Goal: Use online tool/utility: Utilize a website feature to perform a specific function

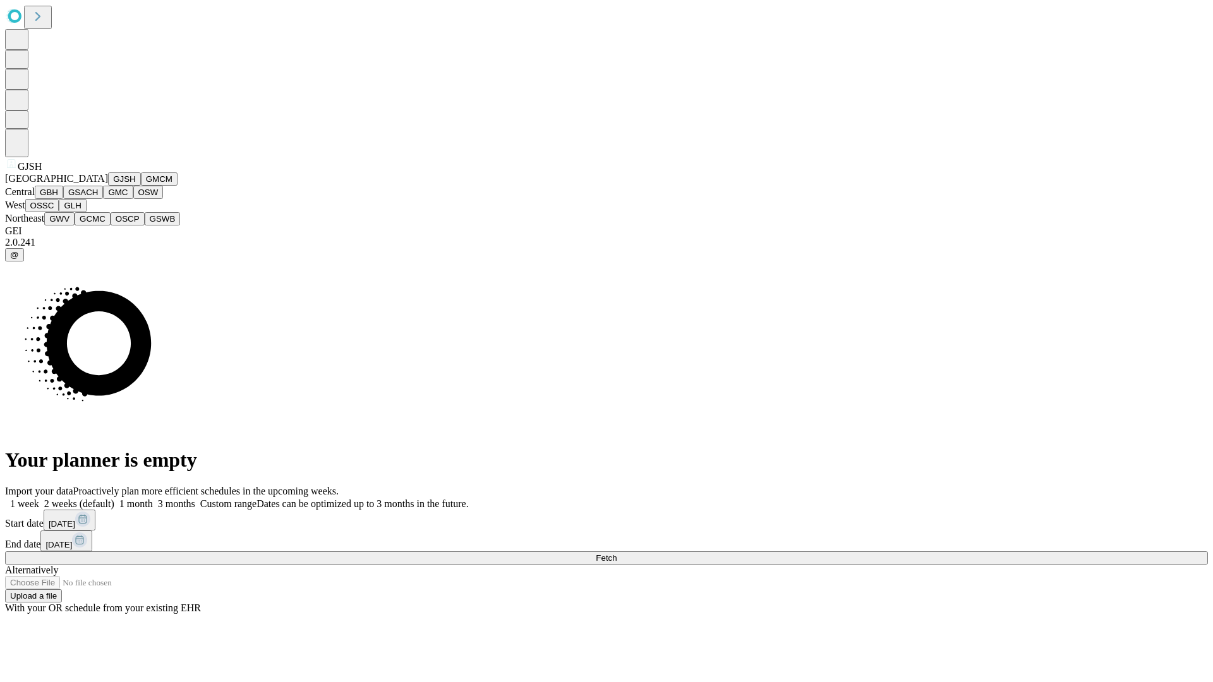
click at [108, 186] on button "GJSH" at bounding box center [124, 178] width 33 height 13
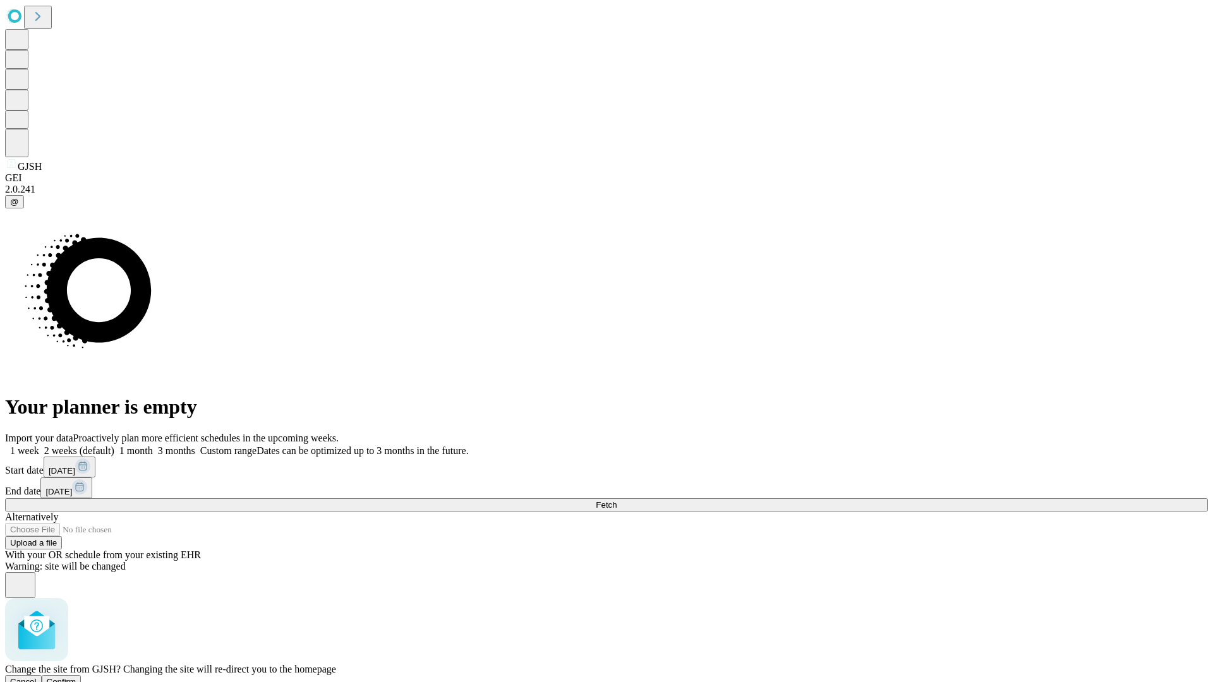
click at [76, 677] on span "Confirm" at bounding box center [62, 681] width 30 height 9
click at [153, 445] on label "1 month" at bounding box center [133, 450] width 39 height 11
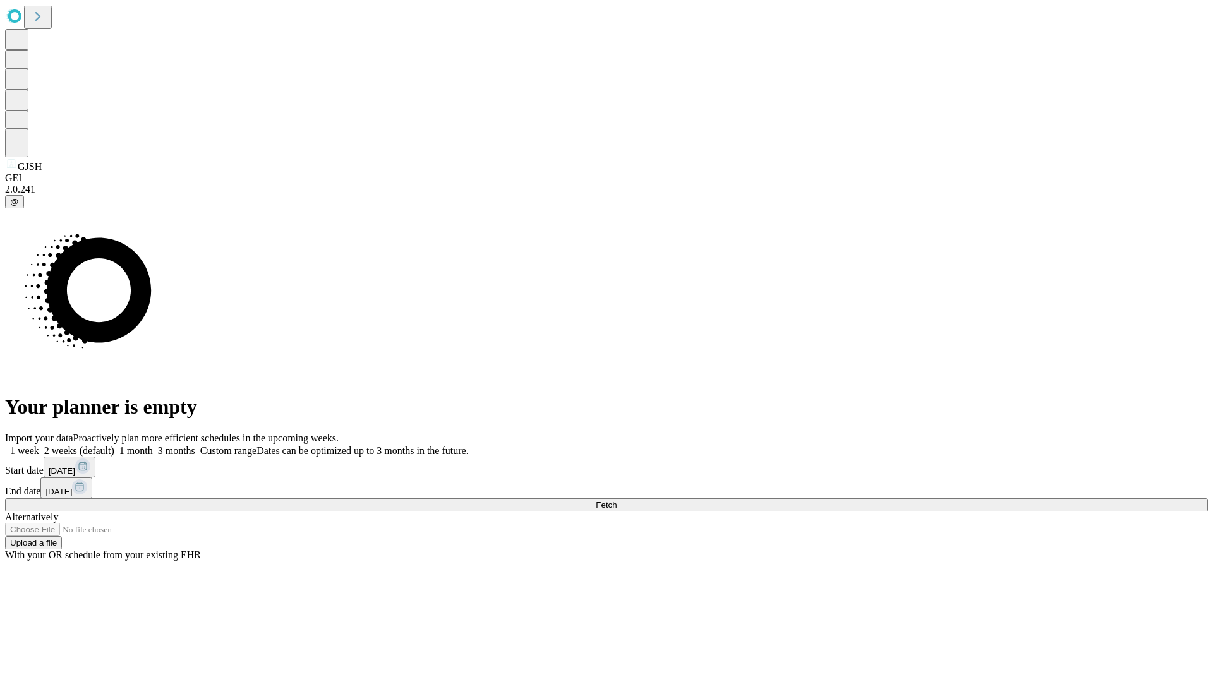
click at [617, 500] on span "Fetch" at bounding box center [606, 504] width 21 height 9
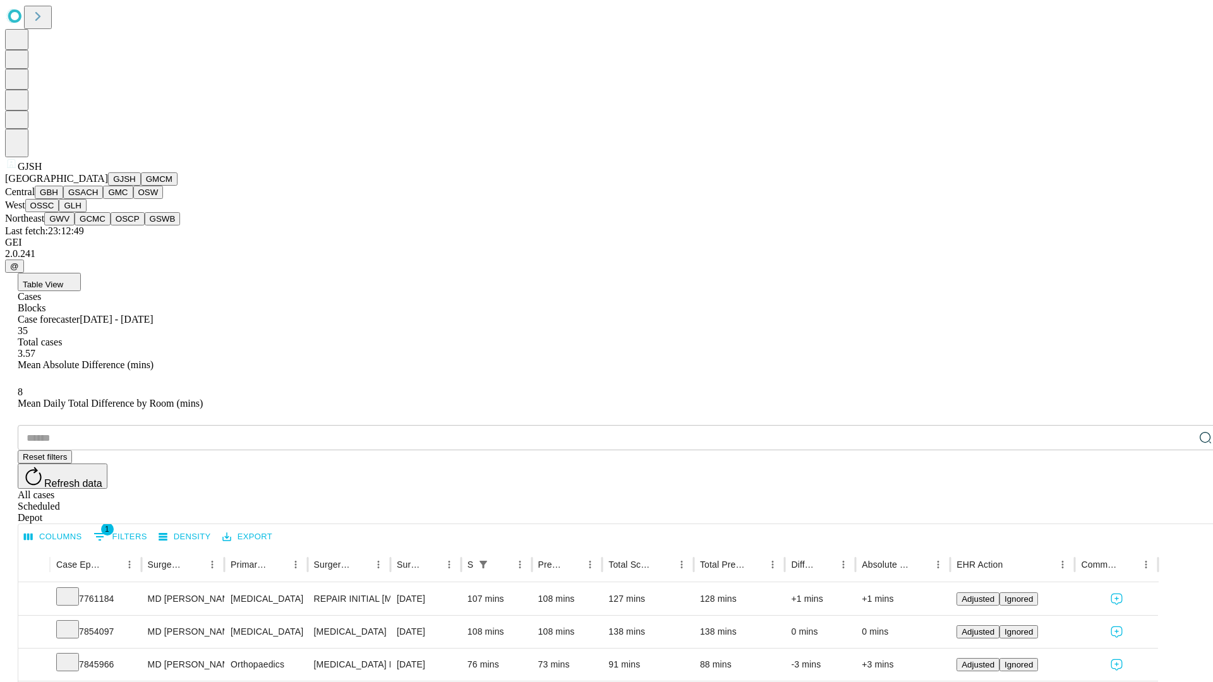
click at [141, 186] on button "GMCM" at bounding box center [159, 178] width 37 height 13
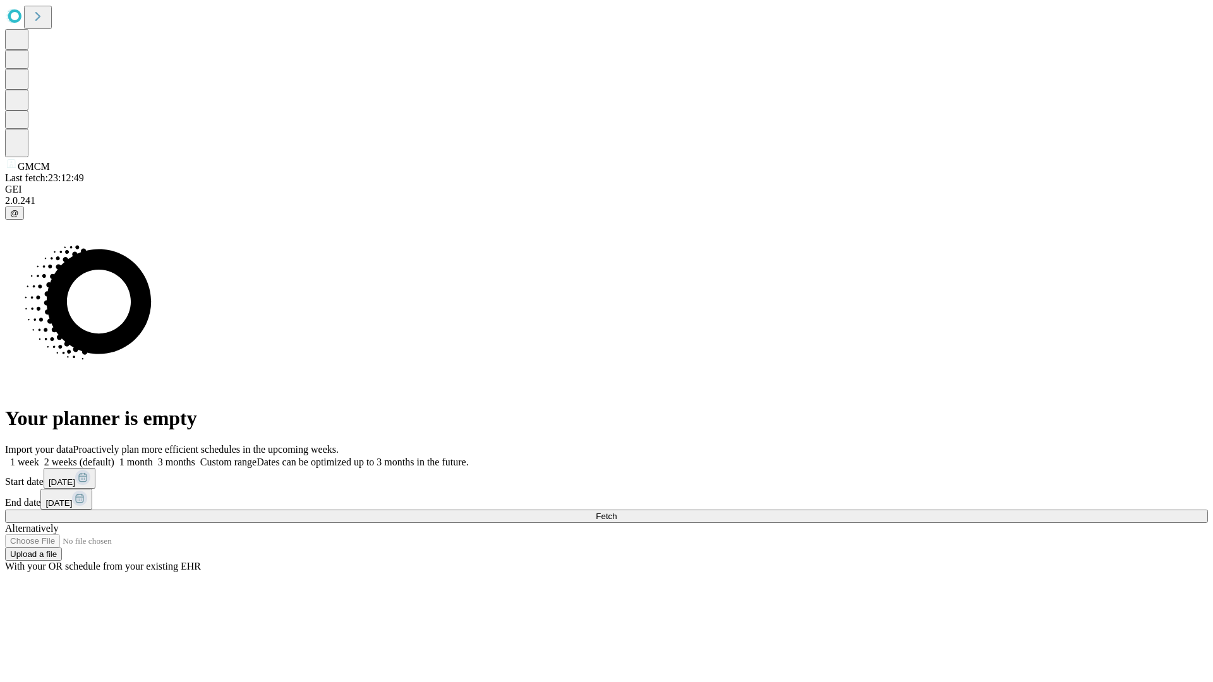
click at [153, 457] on label "1 month" at bounding box center [133, 462] width 39 height 11
click at [617, 512] on span "Fetch" at bounding box center [606, 516] width 21 height 9
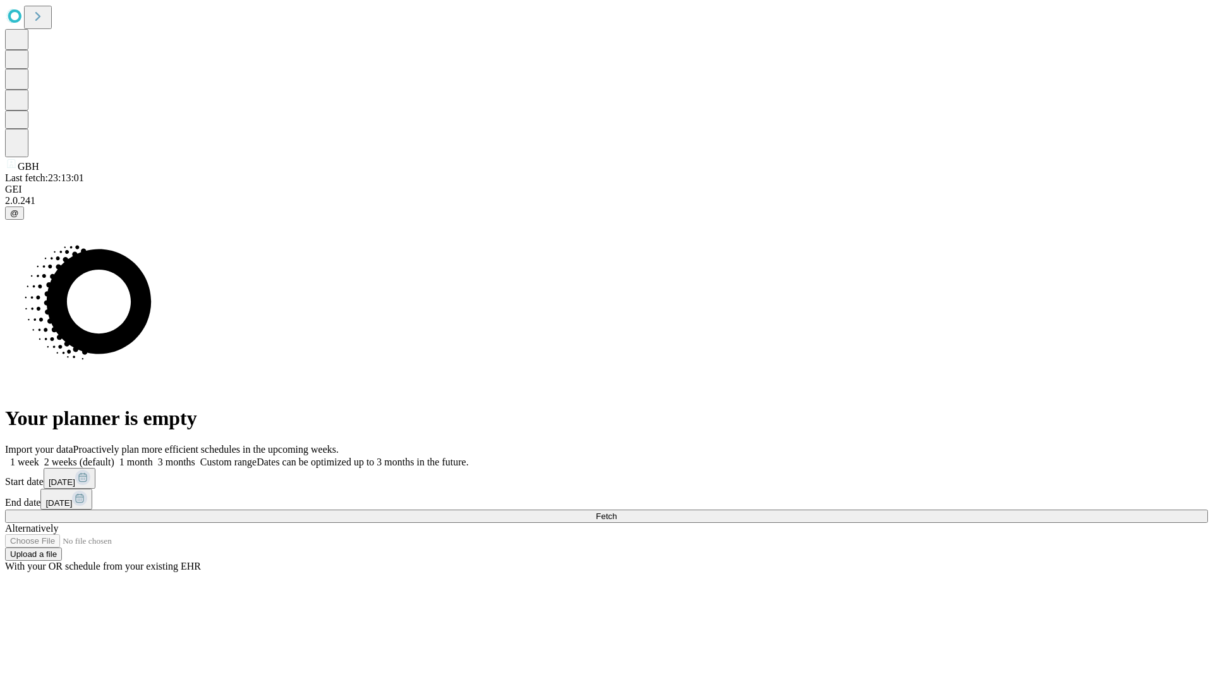
click at [153, 457] on label "1 month" at bounding box center [133, 462] width 39 height 11
click at [617, 512] on span "Fetch" at bounding box center [606, 516] width 21 height 9
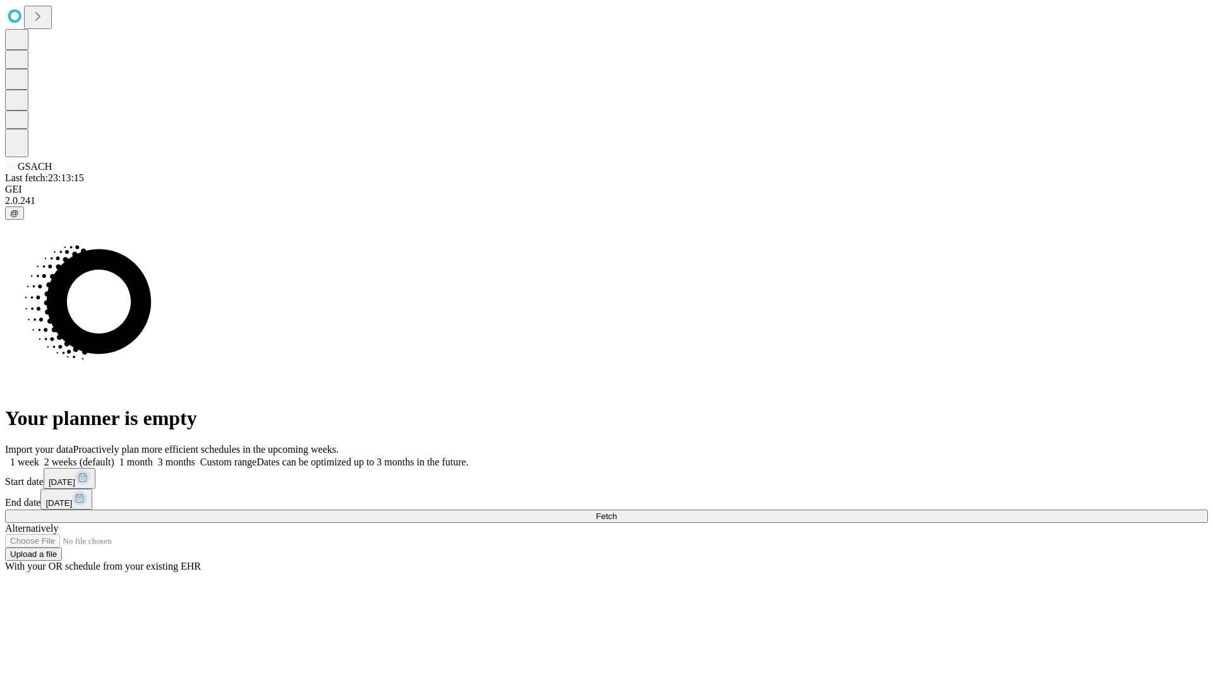
click at [153, 457] on label "1 month" at bounding box center [133, 462] width 39 height 11
click at [617, 512] on span "Fetch" at bounding box center [606, 516] width 21 height 9
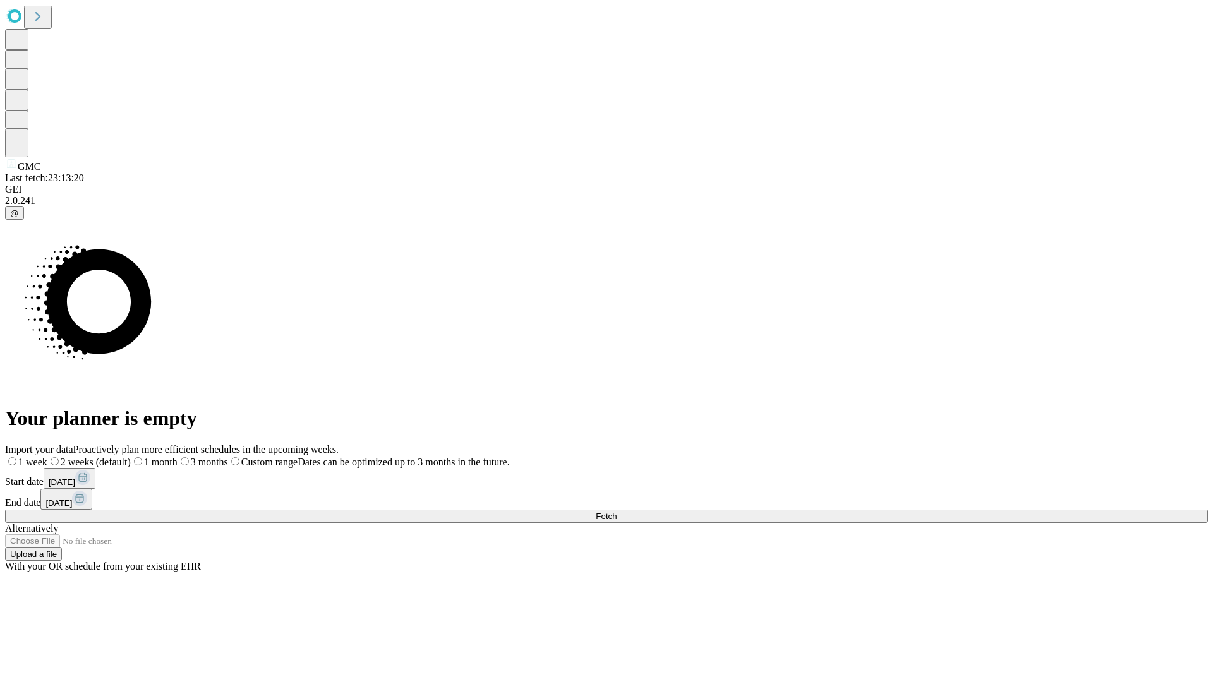
click at [178, 457] on label "1 month" at bounding box center [154, 462] width 47 height 11
click at [617, 512] on span "Fetch" at bounding box center [606, 516] width 21 height 9
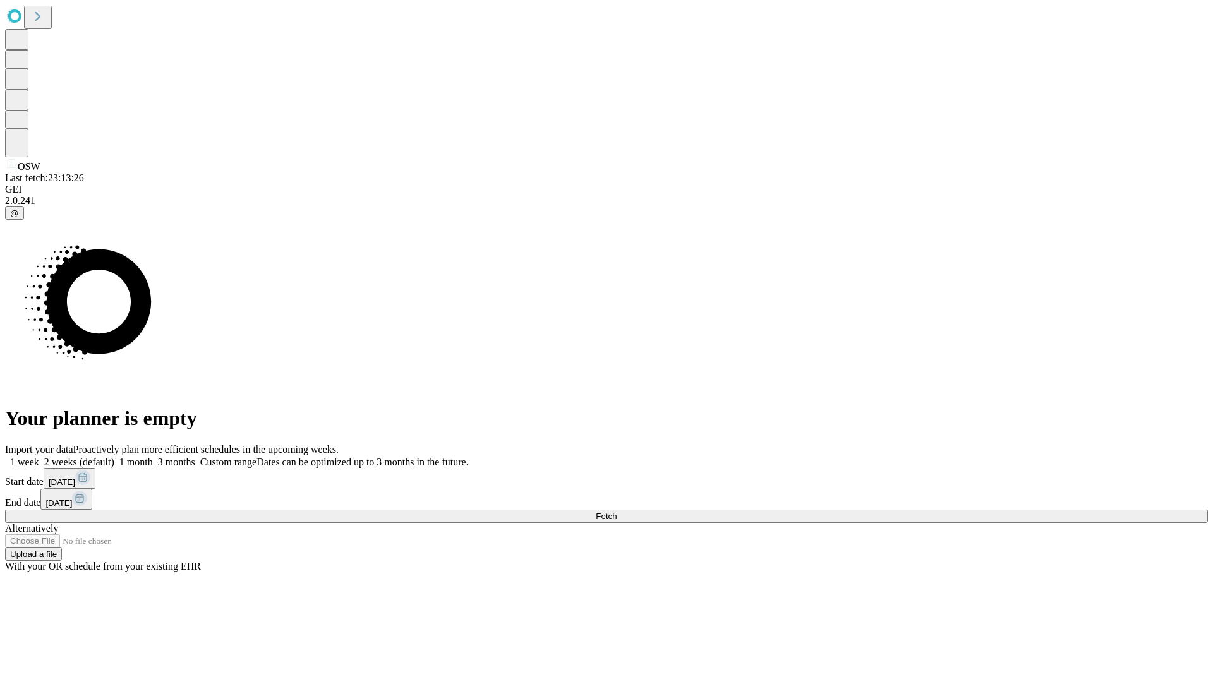
click at [617, 512] on span "Fetch" at bounding box center [606, 516] width 21 height 9
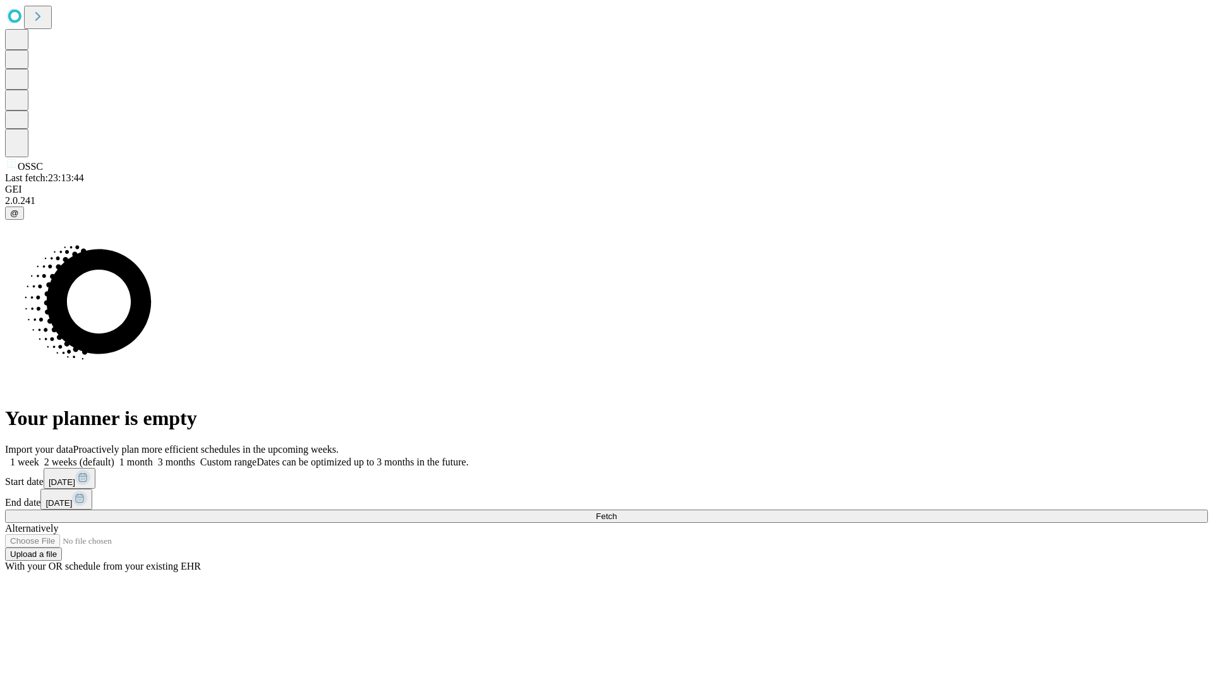
click at [153, 457] on label "1 month" at bounding box center [133, 462] width 39 height 11
click at [617, 512] on span "Fetch" at bounding box center [606, 516] width 21 height 9
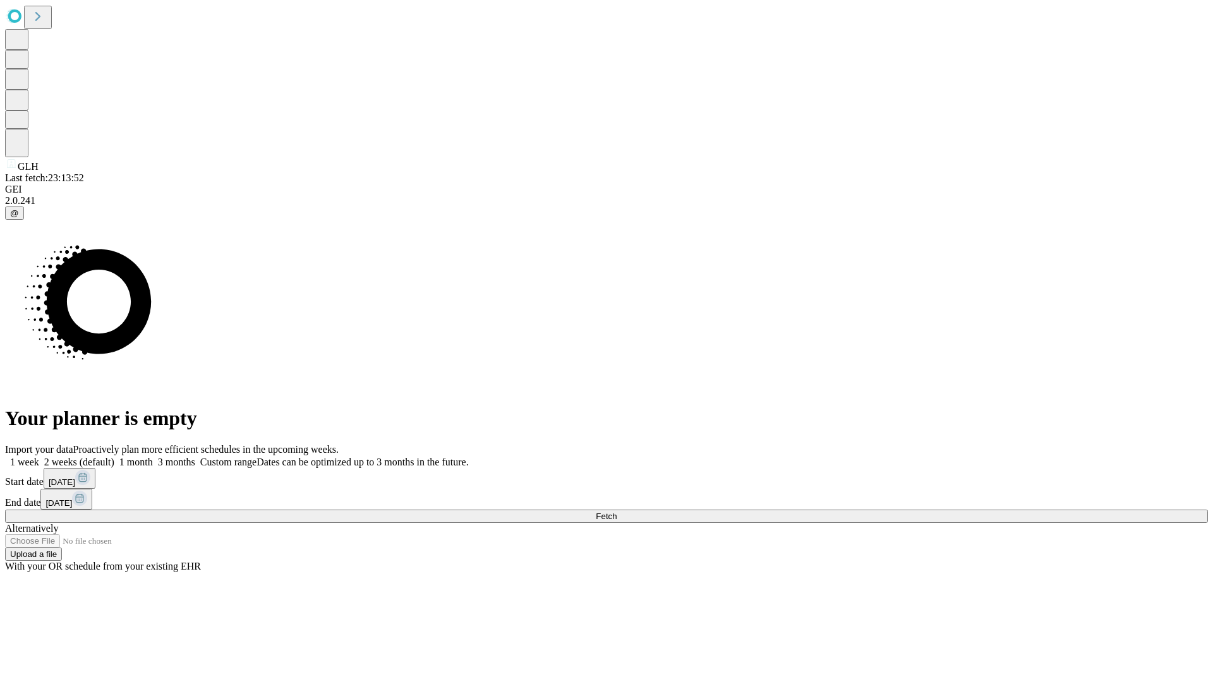
click at [153, 457] on label "1 month" at bounding box center [133, 462] width 39 height 11
click at [617, 512] on span "Fetch" at bounding box center [606, 516] width 21 height 9
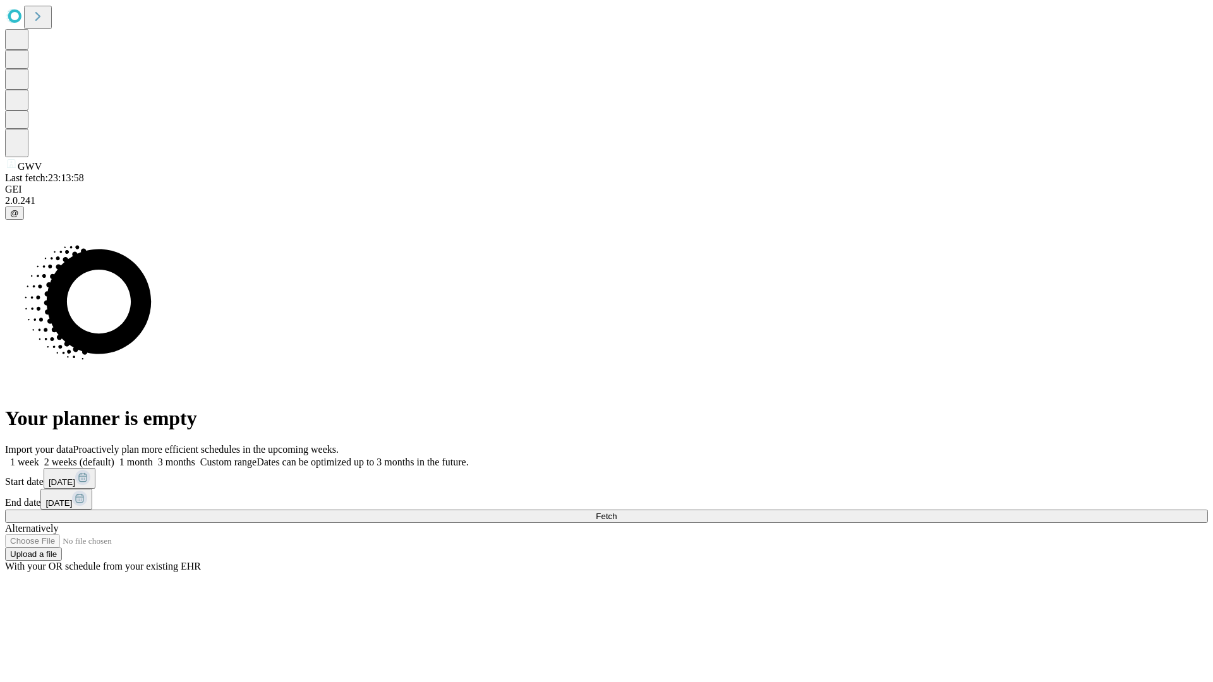
click at [153, 457] on label "1 month" at bounding box center [133, 462] width 39 height 11
click at [617, 512] on span "Fetch" at bounding box center [606, 516] width 21 height 9
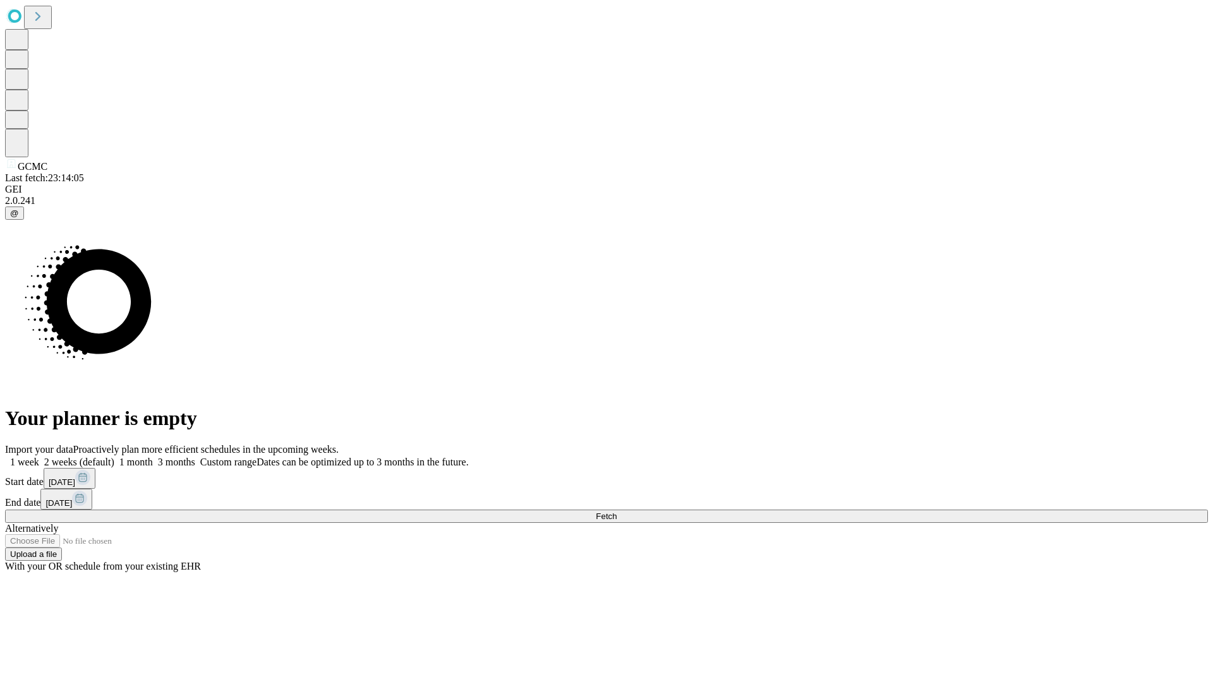
click at [153, 457] on label "1 month" at bounding box center [133, 462] width 39 height 11
click at [617, 512] on span "Fetch" at bounding box center [606, 516] width 21 height 9
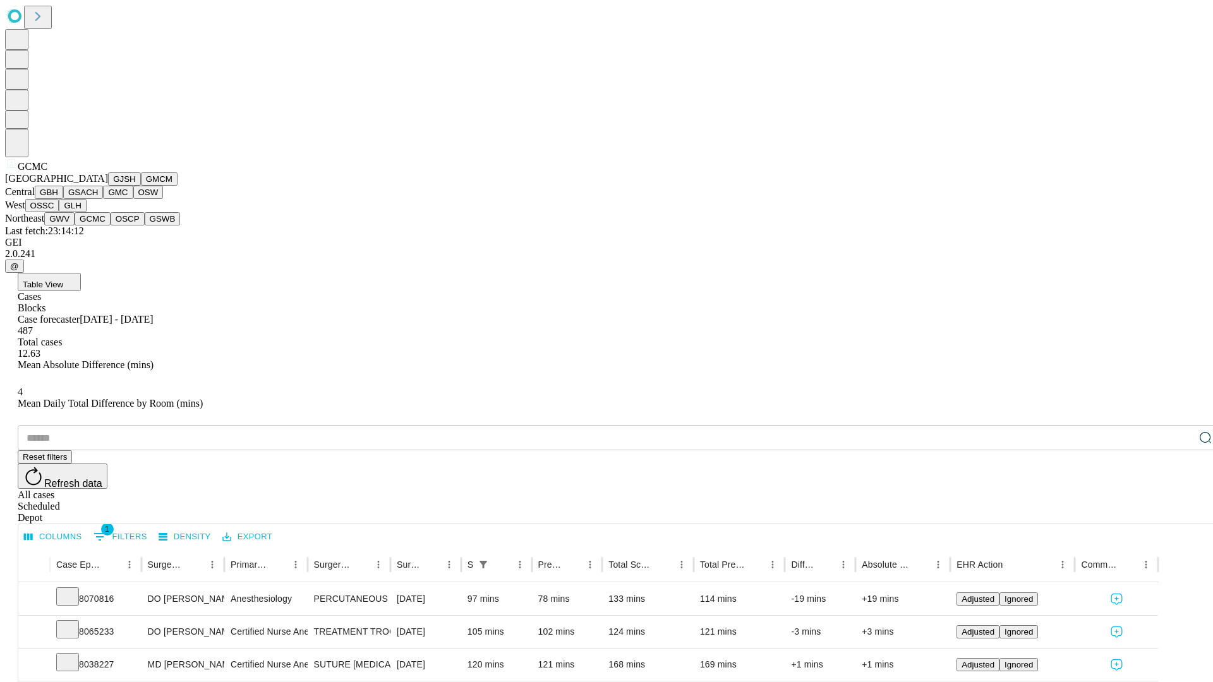
click at [111, 226] on button "OSCP" at bounding box center [128, 218] width 34 height 13
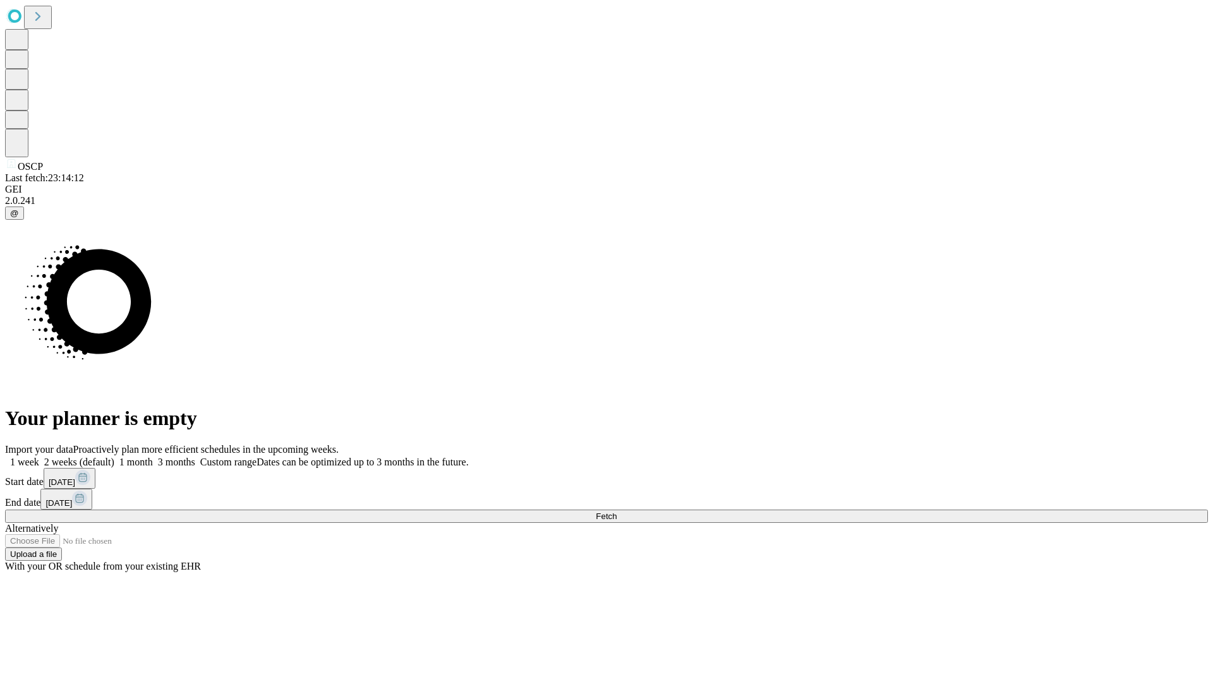
click at [153, 457] on label "1 month" at bounding box center [133, 462] width 39 height 11
click at [617, 512] on span "Fetch" at bounding box center [606, 516] width 21 height 9
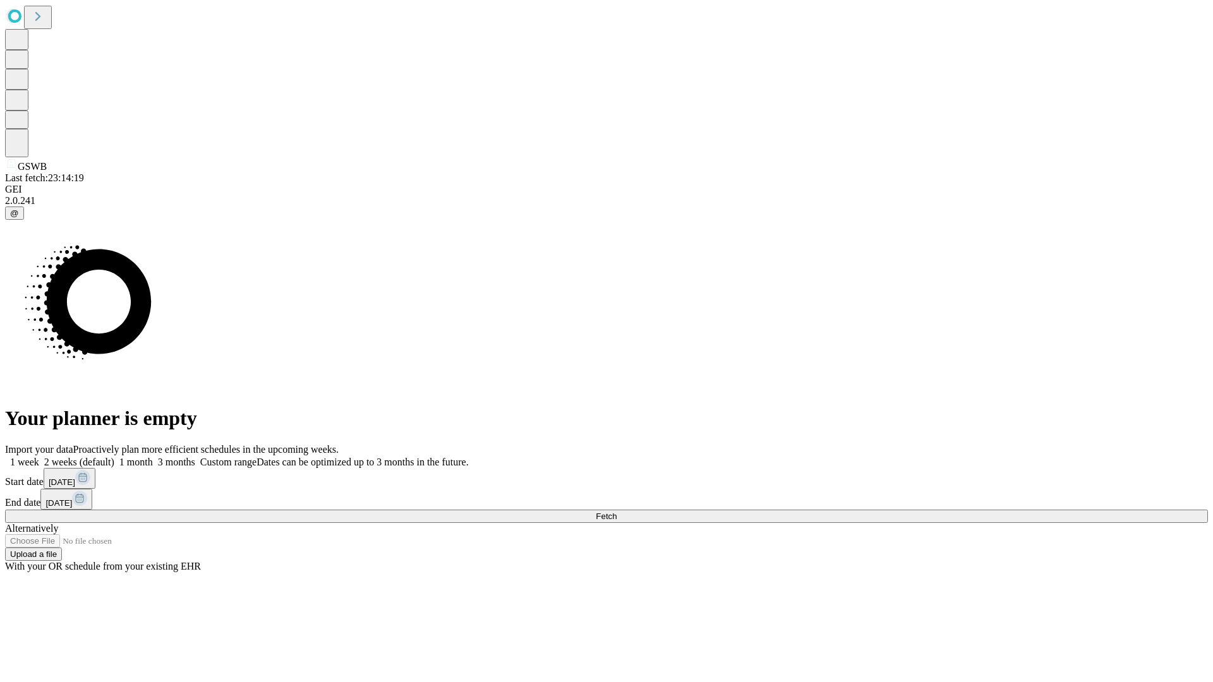
click at [153, 457] on label "1 month" at bounding box center [133, 462] width 39 height 11
click at [617, 512] on span "Fetch" at bounding box center [606, 516] width 21 height 9
